Goal: Information Seeking & Learning: Learn about a topic

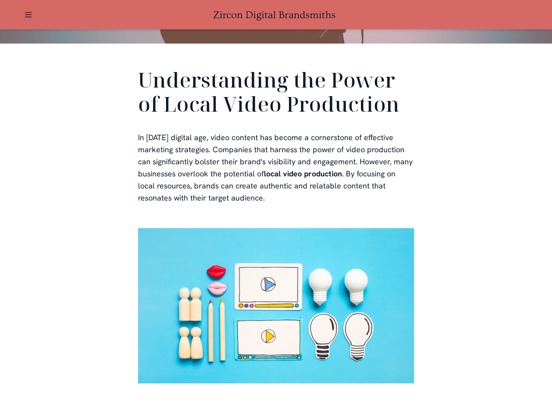
scroll to position [259, 0]
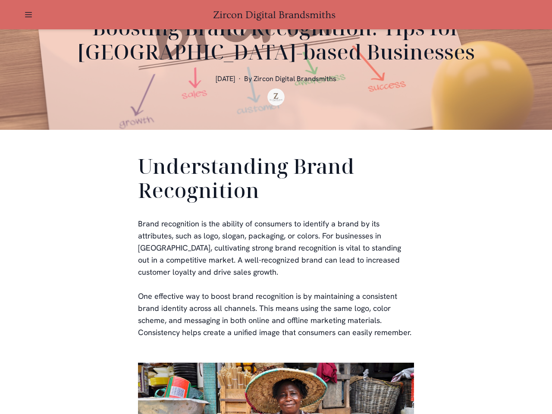
scroll to position [259, 0]
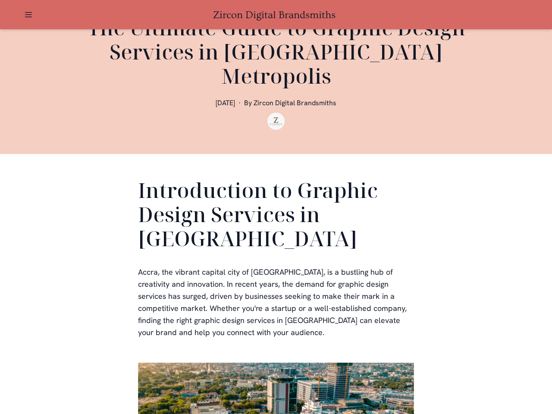
scroll to position [259, 0]
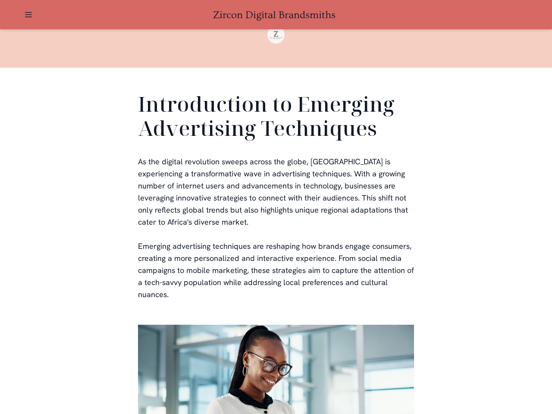
scroll to position [259, 0]
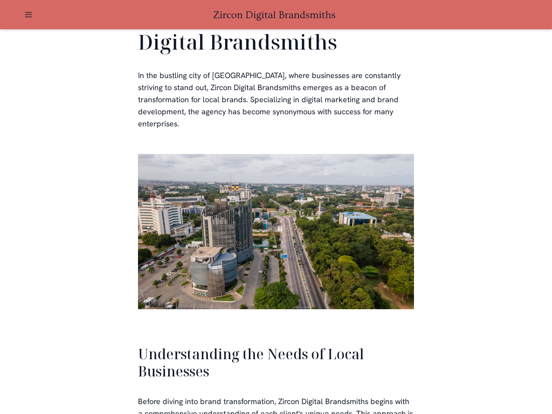
scroll to position [1838, 0]
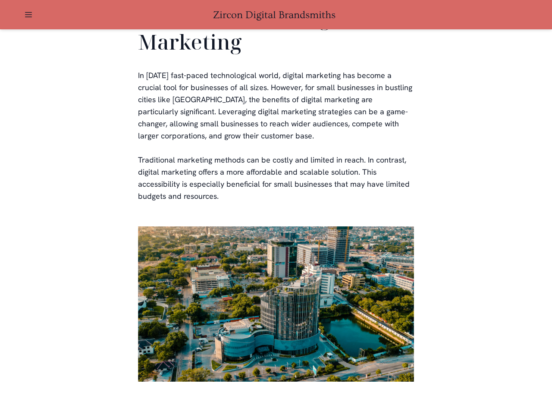
scroll to position [1692, 0]
